Goal: Task Accomplishment & Management: Use online tool/utility

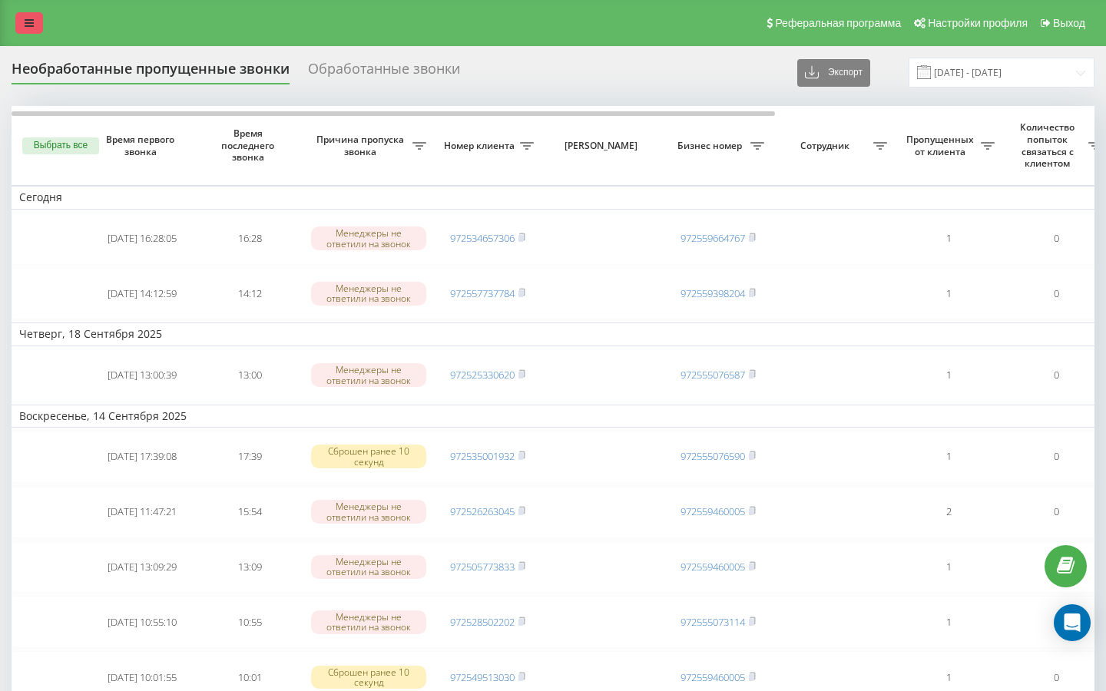
click at [25, 30] on link at bounding box center [29, 23] width 28 height 22
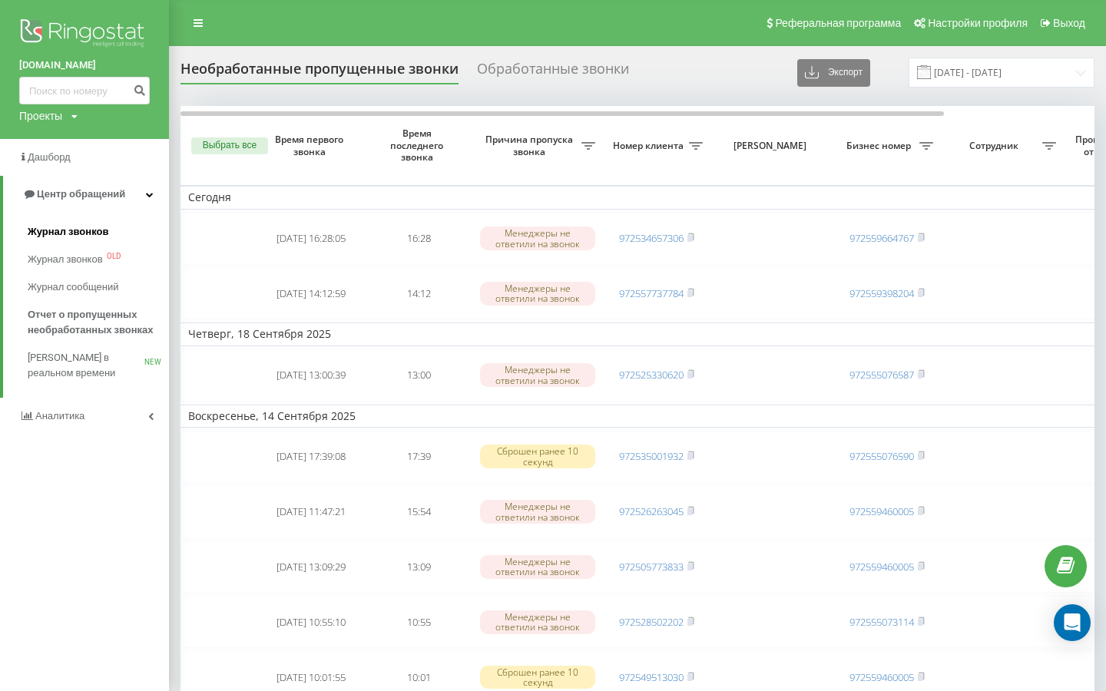
click at [97, 233] on span "Журнал звонков" at bounding box center [68, 231] width 81 height 15
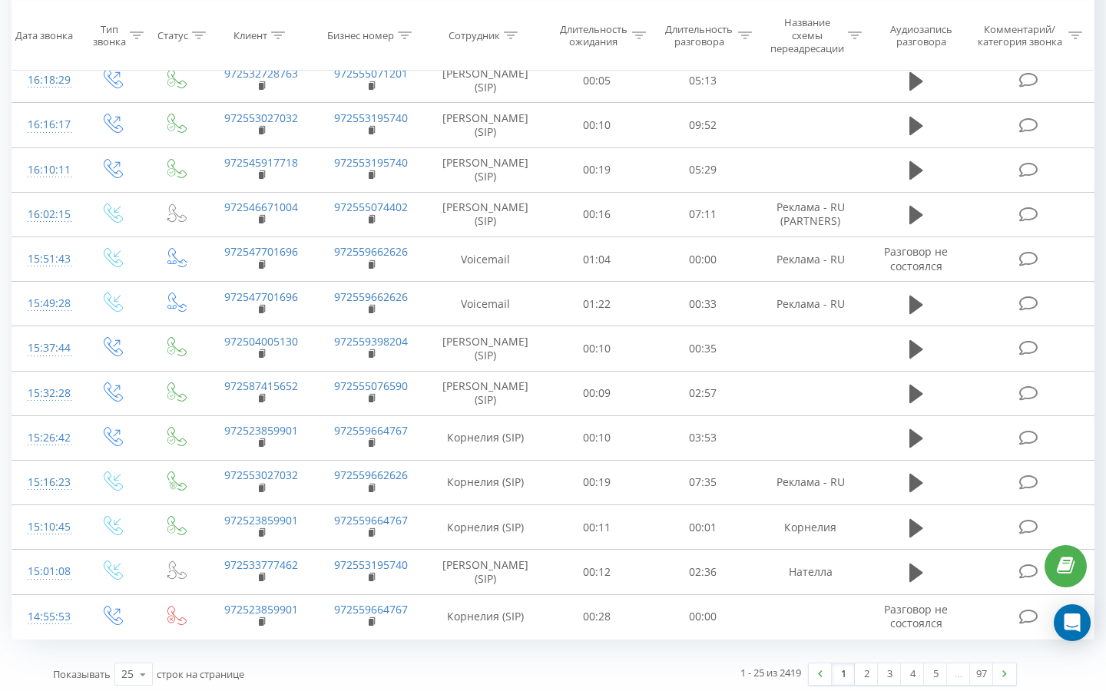
scroll to position [1250, 0]
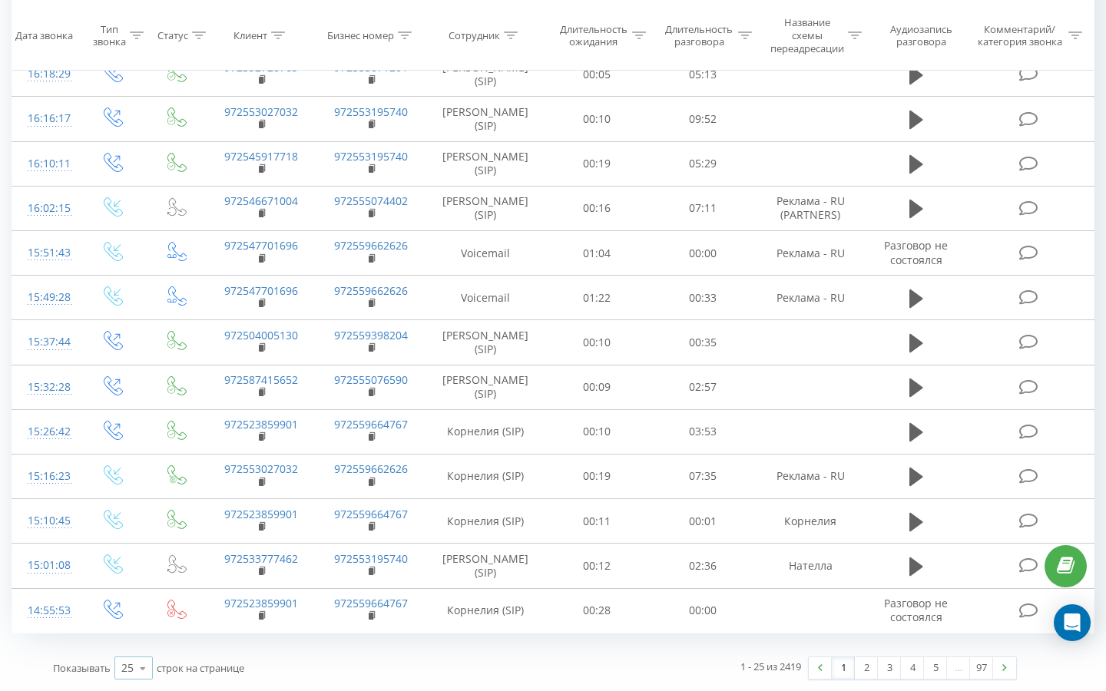
click at [148, 662] on icon at bounding box center [142, 669] width 23 height 30
click at [144, 652] on div "100" at bounding box center [133, 646] width 37 height 22
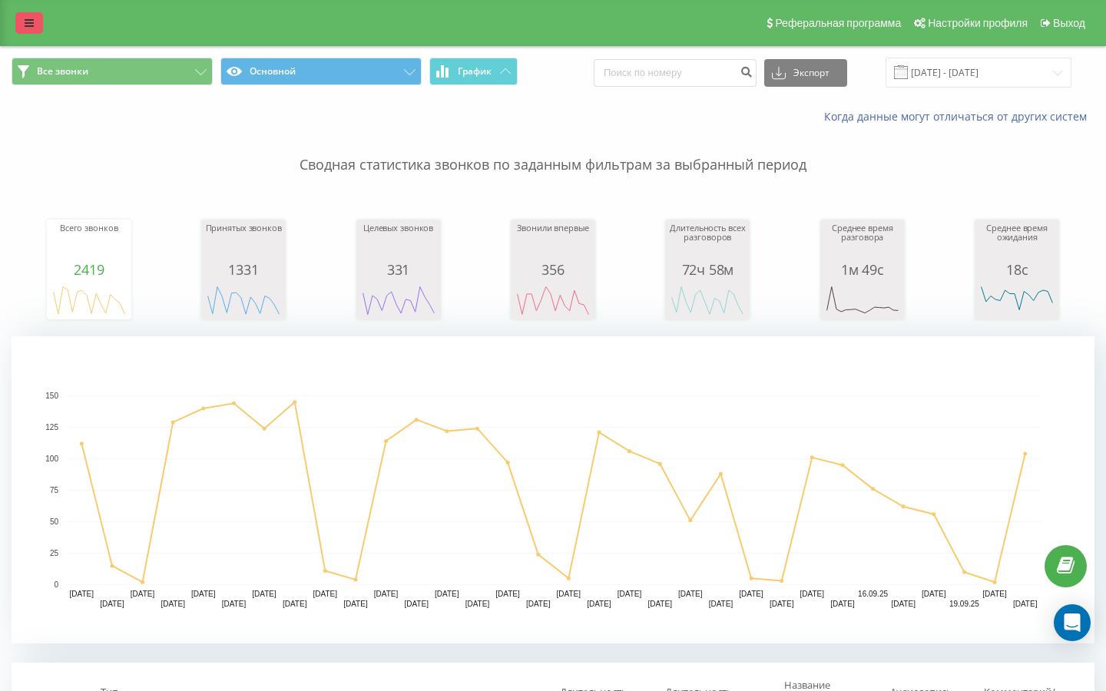
click at [28, 31] on link at bounding box center [29, 23] width 28 height 22
